Goal: Navigation & Orientation: Find specific page/section

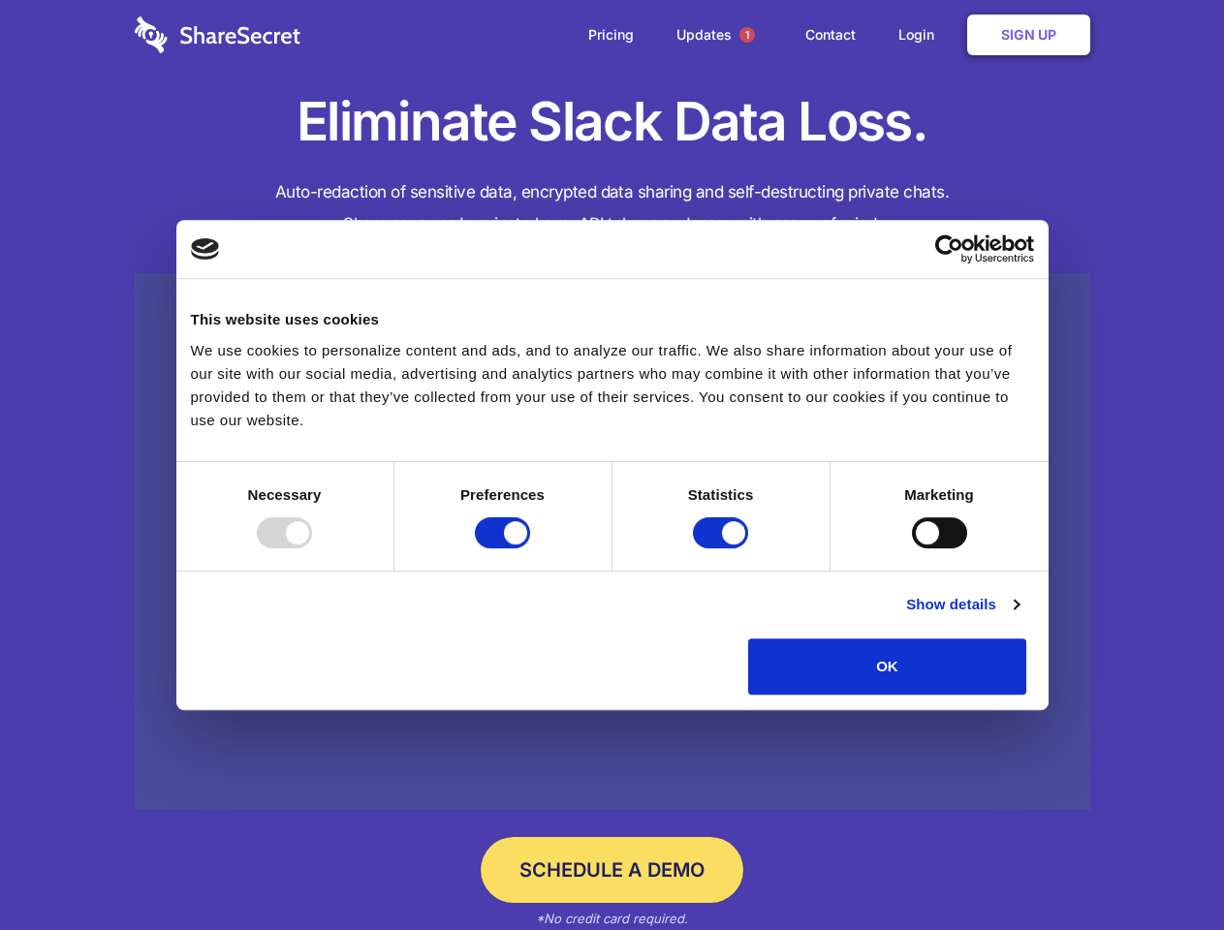
click at [312, 548] on div at bounding box center [284, 532] width 55 height 31
click at [530, 548] on input "Preferences" at bounding box center [502, 532] width 55 height 31
checkbox input "false"
click at [723, 548] on input "Statistics" at bounding box center [720, 532] width 55 height 31
checkbox input "false"
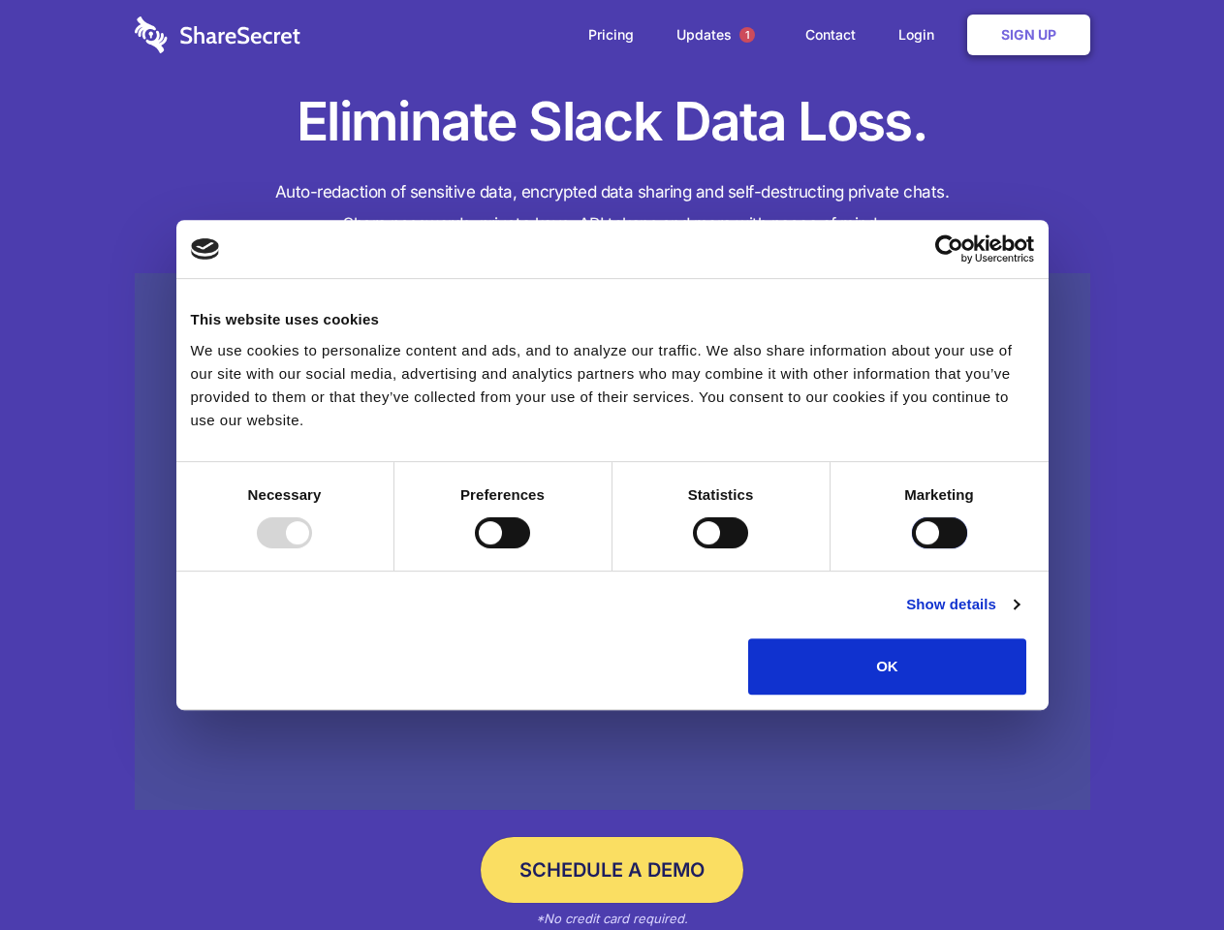
click at [912, 548] on input "Marketing" at bounding box center [939, 532] width 55 height 31
checkbox input "true"
click at [1018, 616] on link "Show details" at bounding box center [962, 604] width 112 height 23
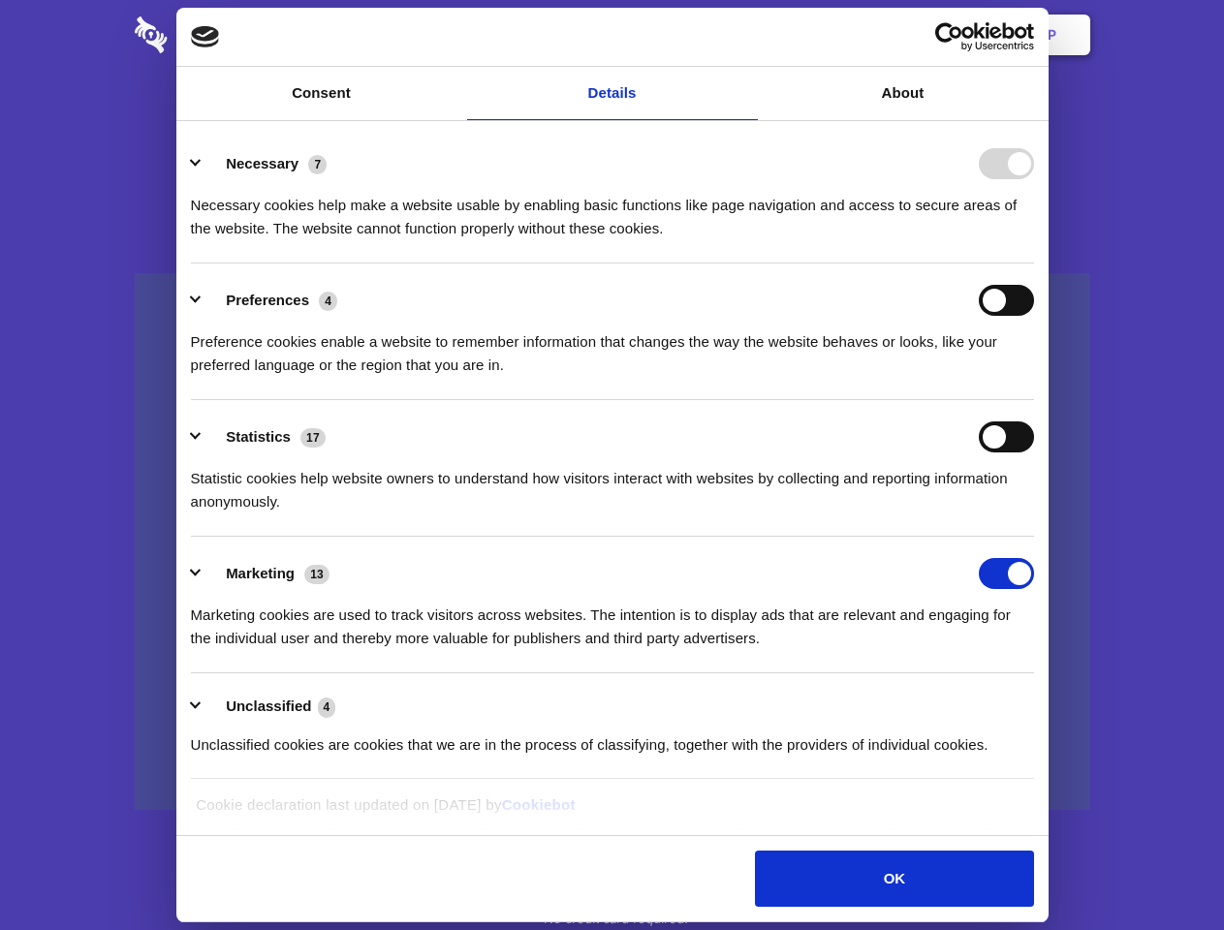
click at [1034, 240] on div "Necessary 7 Necessary cookies help make a website usable by enabling basic func…" at bounding box center [612, 194] width 843 height 92
click at [746, 35] on span "1" at bounding box center [747, 35] width 16 height 16
